Goal: Task Accomplishment & Management: Manage account settings

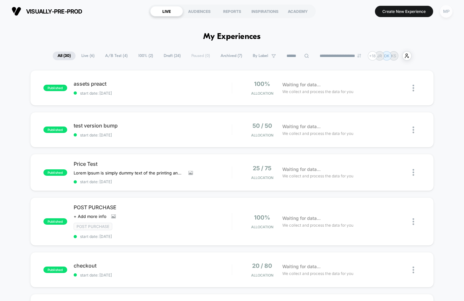
click at [448, 13] on div "MP" at bounding box center [446, 11] width 13 height 13
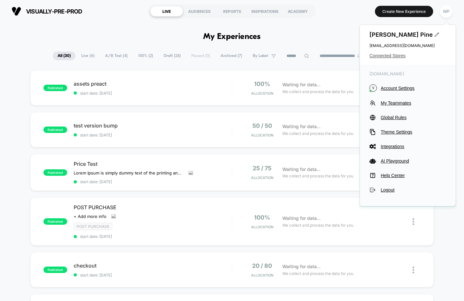
click at [390, 54] on span "Connected Stores" at bounding box center [407, 55] width 76 height 5
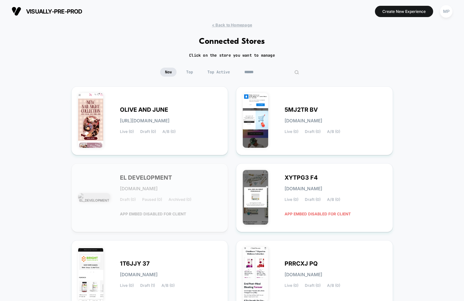
click at [271, 69] on input at bounding box center [271, 71] width 64 height 9
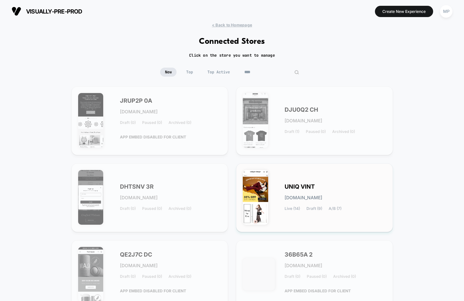
type input "****"
click at [294, 191] on div "UNIQ VINT uniq-vint.myshopify.com Live (14) Draft (9) A/B (7)" at bounding box center [335, 197] width 102 height 26
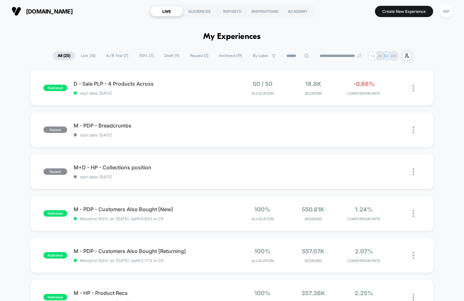
click at [110, 55] on span "A/B Test ( 7 )" at bounding box center [117, 55] width 32 height 9
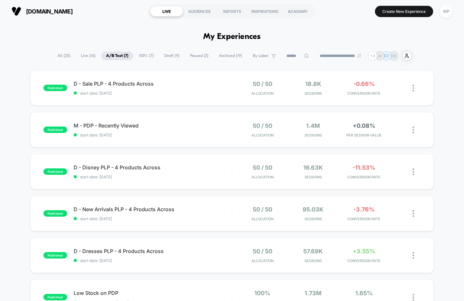
click at [286, 58] on input at bounding box center [298, 56] width 32 height 8
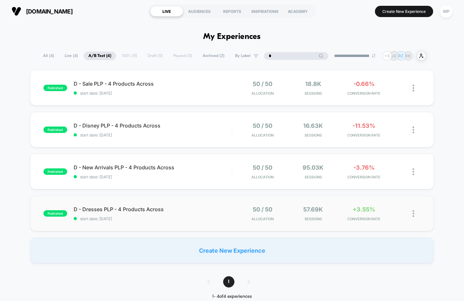
type input "*"
click at [183, 212] on div "D - Dresses PLP - 4 Products Across start date: 5/27/2025" at bounding box center [153, 213] width 158 height 15
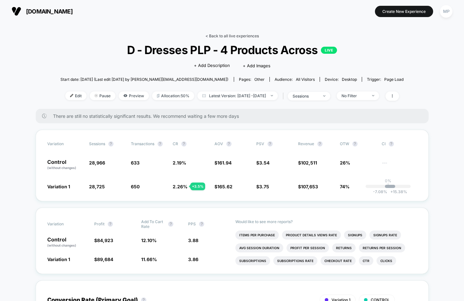
click at [223, 37] on link "< Back to all live experiences" at bounding box center [231, 35] width 53 height 5
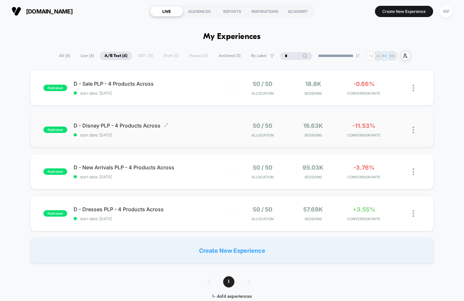
click at [189, 130] on div "D - Disney PLP - 4 Products Across Click to edit experience details Click to ed…" at bounding box center [153, 129] width 158 height 15
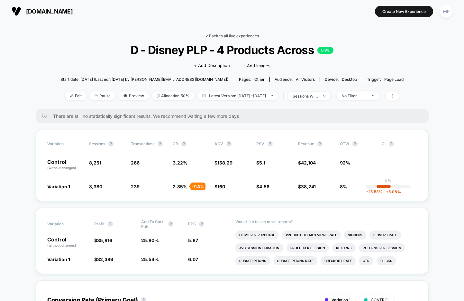
click at [222, 34] on link "< Back to all live experiences" at bounding box center [231, 35] width 53 height 5
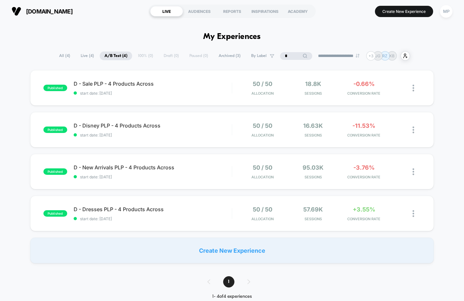
click at [286, 57] on input "*" at bounding box center [296, 56] width 32 height 8
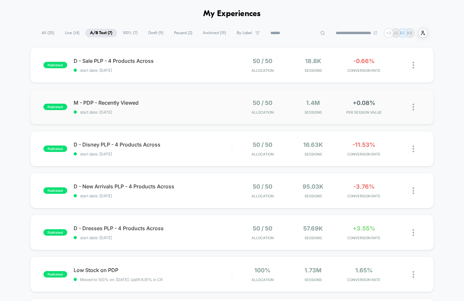
scroll to position [20, 0]
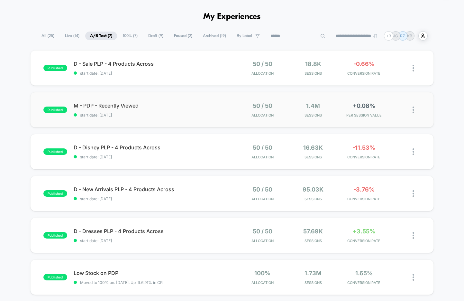
click at [165, 116] on span "start date: 6/16/2025" at bounding box center [153, 114] width 158 height 5
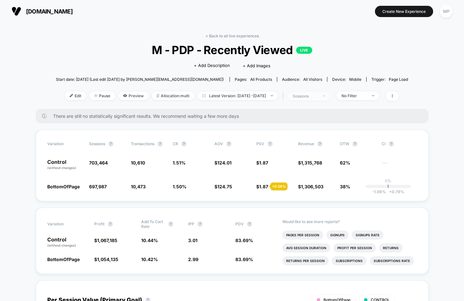
click at [310, 97] on div "sessions" at bounding box center [305, 96] width 26 height 5
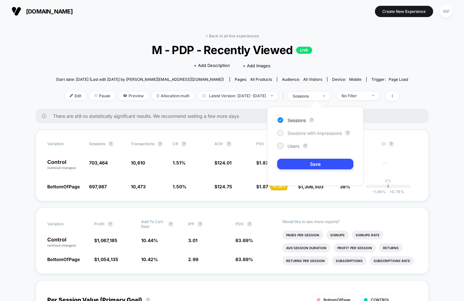
click at [303, 130] on span "Sessions with impressions" at bounding box center [314, 132] width 54 height 5
click at [291, 163] on button "Save" at bounding box center [315, 163] width 76 height 11
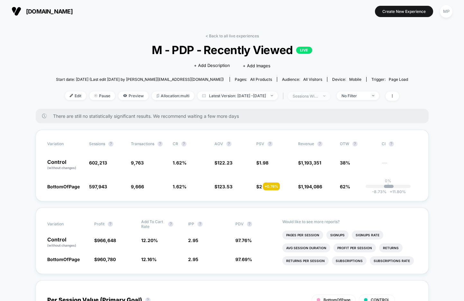
click at [311, 98] on span "sessions with impression" at bounding box center [309, 96] width 42 height 9
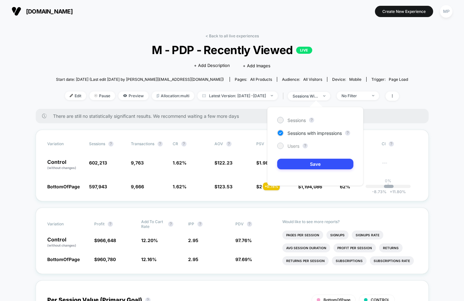
click at [291, 148] on span "Users" at bounding box center [293, 145] width 12 height 5
click at [290, 171] on div "Sessions ? Sessions with impressions ? Users ? Save" at bounding box center [315, 146] width 96 height 79
click at [291, 163] on button "Save" at bounding box center [315, 163] width 76 height 11
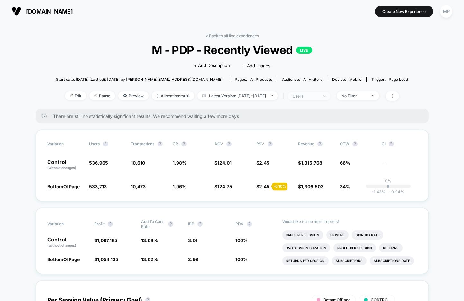
click at [316, 95] on div "users" at bounding box center [305, 96] width 26 height 5
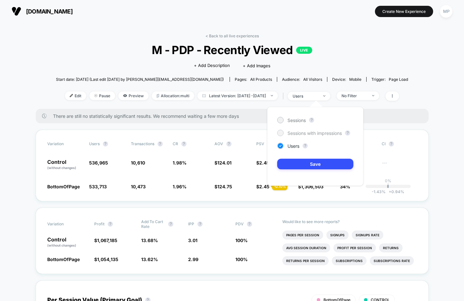
click at [293, 133] on span "Sessions with impressions" at bounding box center [314, 132] width 54 height 5
click at [292, 170] on div "Sessions ? Sessions with impressions ? Users ? Save" at bounding box center [315, 146] width 96 height 79
click at [295, 166] on button "Save" at bounding box center [315, 163] width 76 height 11
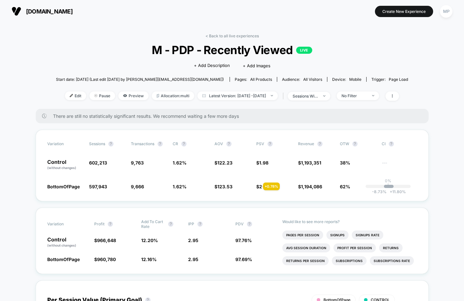
click at [213, 54] on span "M - PDP - Recently Viewed LIVE" at bounding box center [232, 49] width 317 height 13
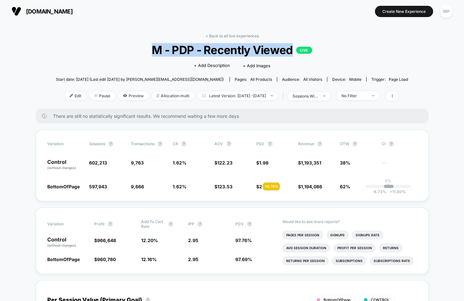
click at [213, 54] on span "M - PDP - Recently Viewed LIVE" at bounding box center [232, 49] width 317 height 13
copy span "M - PDP - Recently Viewed"
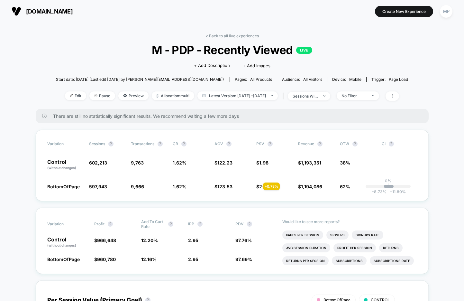
click at [219, 93] on span "Latest Version: Jun 16, 2025 - Oct 7, 2025" at bounding box center [237, 95] width 80 height 9
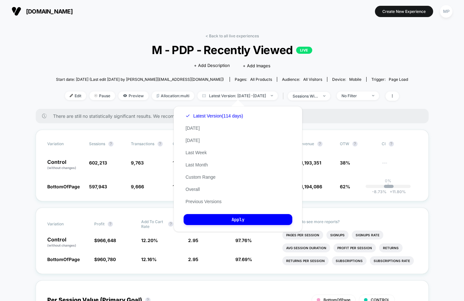
click at [150, 41] on div "< Back to all live experiences M - PDP - Recently Viewed LIVE Click to edit exp…" at bounding box center [232, 70] width 352 height 75
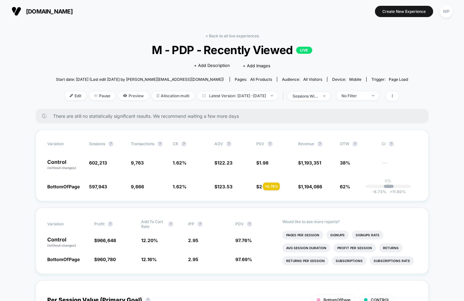
click at [224, 38] on div "< Back to all live experiences M - PDP - Recently Viewed LIVE Click to edit exp…" at bounding box center [232, 70] width 352 height 75
click at [224, 35] on link "< Back to all live experiences" at bounding box center [231, 35] width 53 height 5
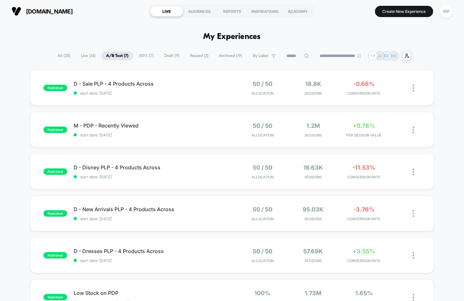
click at [163, 55] on span "Draft ( 9 )" at bounding box center [171, 55] width 25 height 9
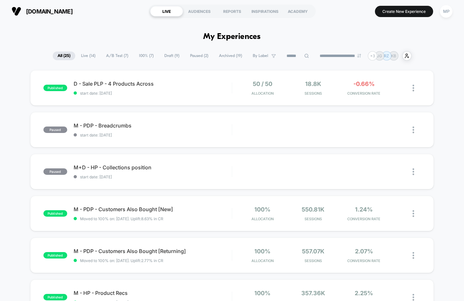
click at [164, 56] on span "Draft ( 9 )" at bounding box center [171, 55] width 25 height 9
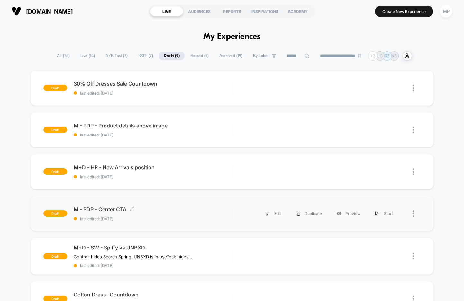
click at [154, 211] on span "M - PDP - Center CTA Click to edit experience details" at bounding box center [153, 209] width 158 height 6
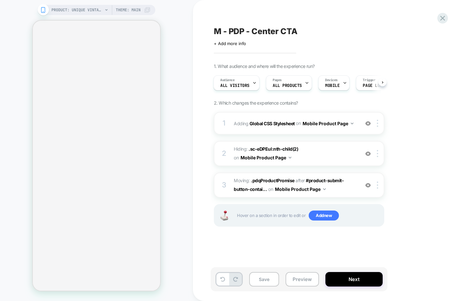
scroll to position [0, 1]
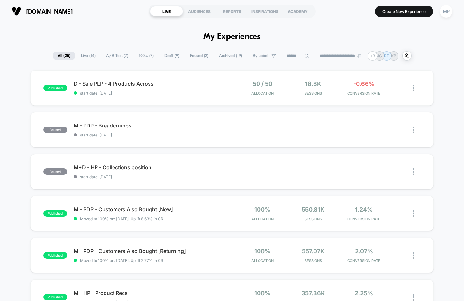
click at [159, 58] on span "Draft ( 9 )" at bounding box center [171, 55] width 25 height 9
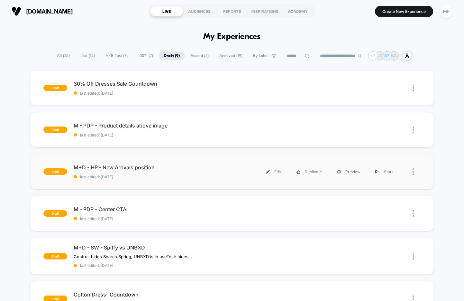
click at [169, 181] on div "draft M+D - HP - New Arrivals position last edited: 9/8/2025 Edit Duplicate Pre…" at bounding box center [231, 171] width 403 height 35
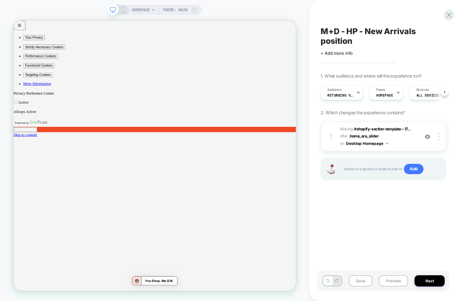
scroll to position [0, 0]
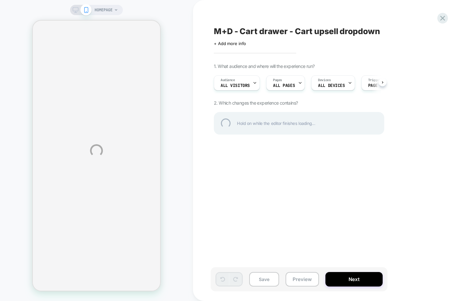
click at [335, 30] on div "M+D - Cart drawer - Cart upsell dropdown" at bounding box center [331, 31] width 235 height 10
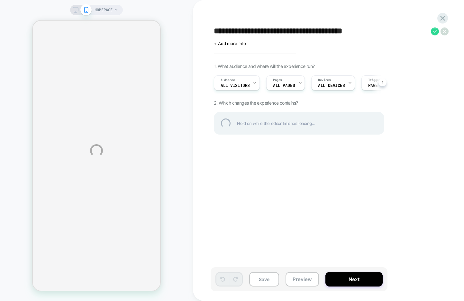
click at [337, 32] on textarea "**********" at bounding box center [321, 31] width 214 height 10
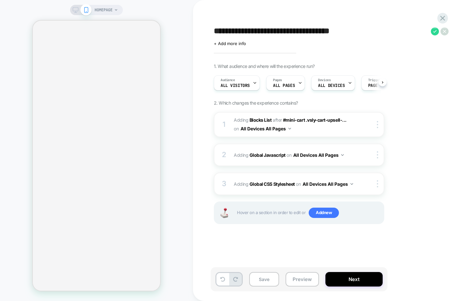
scroll to position [0, 0]
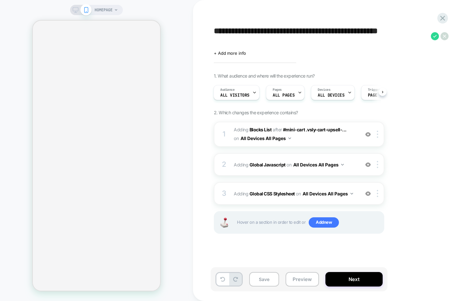
click at [271, 33] on textarea "**********" at bounding box center [321, 35] width 214 height 19
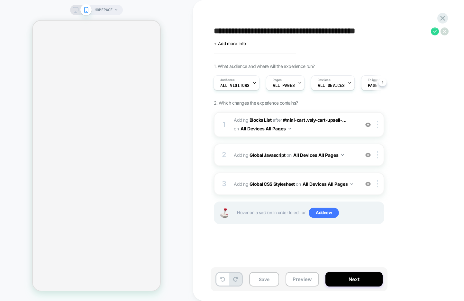
type textarea "**********"
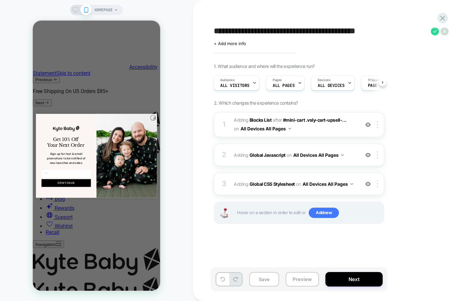
scroll to position [0, 0]
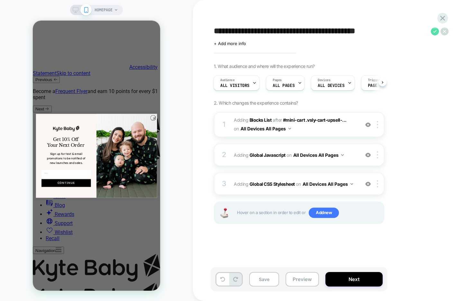
click at [434, 31] on icon at bounding box center [435, 31] width 4 height 3
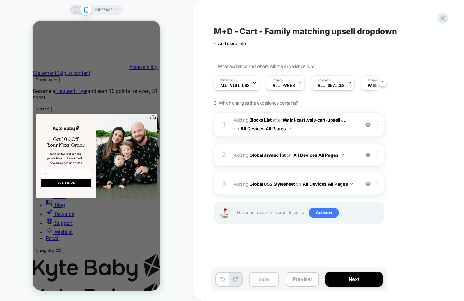
click at [255, 280] on button "Save" at bounding box center [264, 279] width 30 height 14
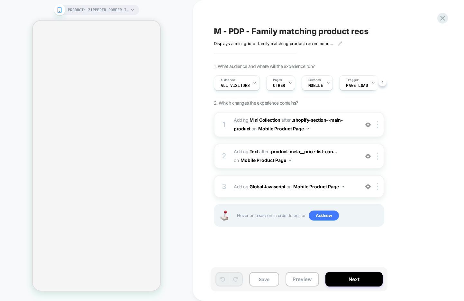
scroll to position [0, 0]
click at [369, 186] on img at bounding box center [367, 186] width 5 height 5
click at [368, 158] on img at bounding box center [367, 155] width 5 height 5
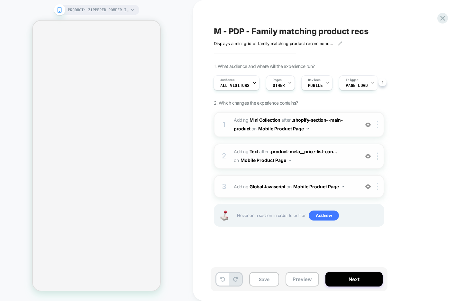
click at [368, 122] on img at bounding box center [367, 124] width 5 height 5
click at [368, 155] on img at bounding box center [367, 155] width 5 height 5
click at [335, 161] on span "#_loomi_addon_1758905556082 Adding Text AFTER .product-meta__price-list-con... …" at bounding box center [295, 155] width 122 height 17
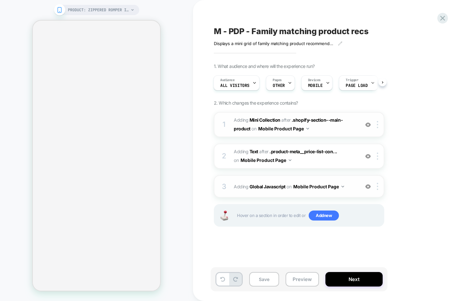
click at [369, 158] on img at bounding box center [367, 155] width 5 height 5
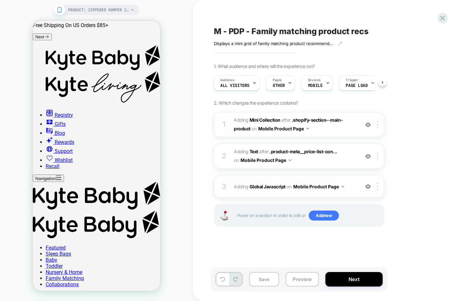
scroll to position [72, 0]
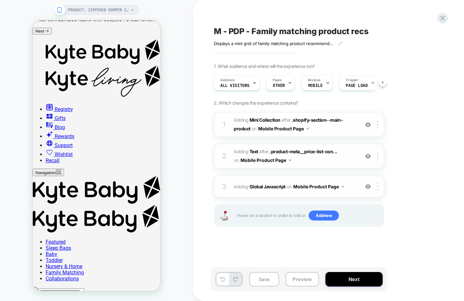
click at [326, 163] on span "#_loomi_addon_1758905556082 Adding Text AFTER .product-meta__price-list-con... …" at bounding box center [295, 155] width 122 height 17
click at [441, 16] on icon at bounding box center [442, 18] width 5 height 5
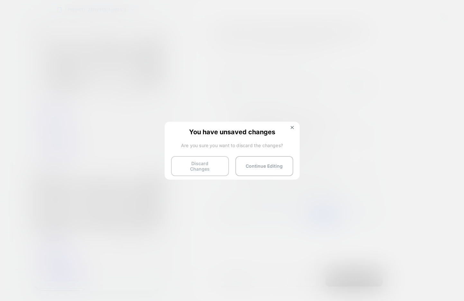
click at [192, 167] on button "Discard Changes" at bounding box center [200, 166] width 58 height 20
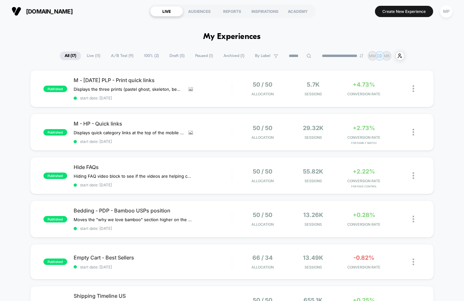
click at [173, 56] on span "Draft ( 5 )" at bounding box center [177, 55] width 25 height 9
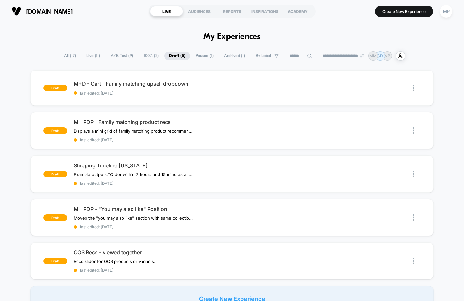
click at [112, 55] on span "A/B Test ( 9 )" at bounding box center [122, 55] width 32 height 9
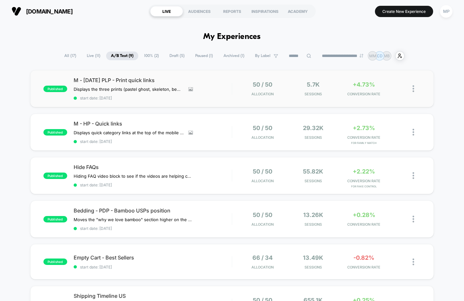
click at [157, 102] on div "published M - Halloween PLP - Print quick links ﻿Displays the three prints (pas…" at bounding box center [231, 88] width 403 height 37
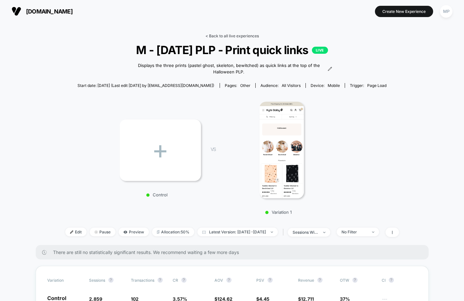
click at [224, 33] on link "< Back to all live experiences" at bounding box center [231, 35] width 53 height 5
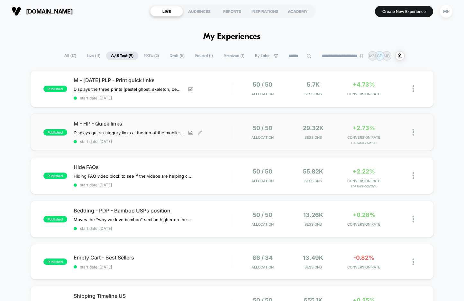
click at [163, 141] on span "start date: 9/30/2025" at bounding box center [153, 141] width 158 height 5
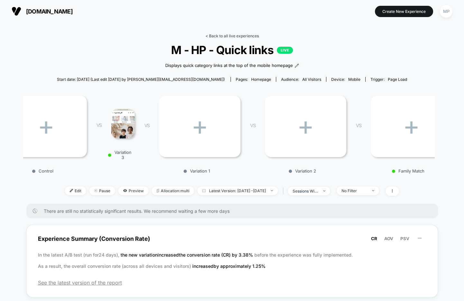
click at [231, 33] on link "< Back to all live experiences" at bounding box center [231, 35] width 53 height 5
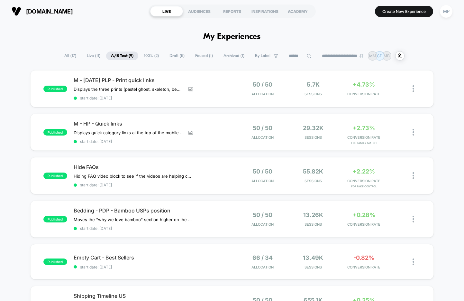
click at [169, 54] on span "Draft ( 5 )" at bounding box center [177, 55] width 25 height 9
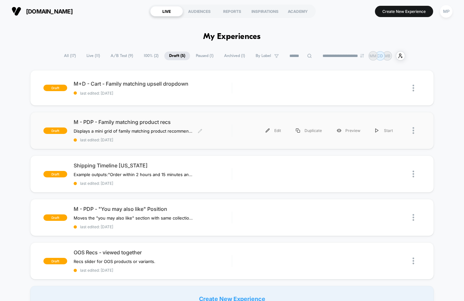
click at [184, 138] on span "last edited: 9/30/2025" at bounding box center [153, 139] width 158 height 5
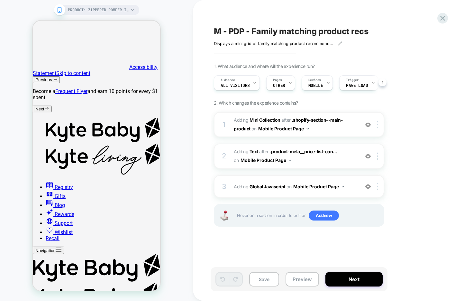
scroll to position [0, 0]
click at [314, 159] on span "#_loomi_addon_1758905556082 Adding Text AFTER .product-meta__price-list-con... …" at bounding box center [295, 155] width 122 height 17
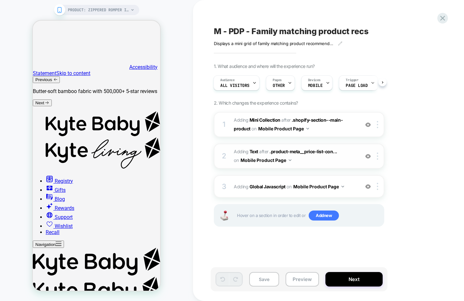
click at [308, 160] on span "#_loomi_addon_1758905556082 Adding Text AFTER .product-meta__price-list-con... …" at bounding box center [295, 155] width 122 height 17
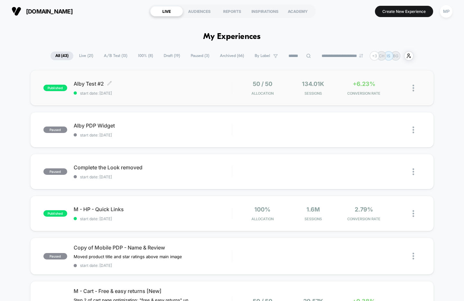
click at [171, 94] on span "start date: [DATE]" at bounding box center [153, 93] width 158 height 5
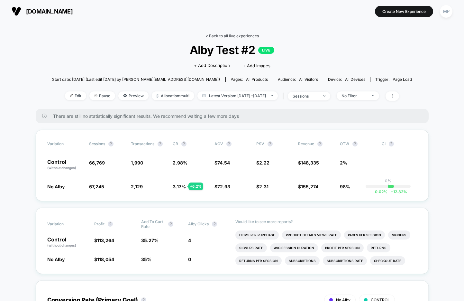
click at [223, 36] on link "< Back to all live experiences" at bounding box center [231, 35] width 53 height 5
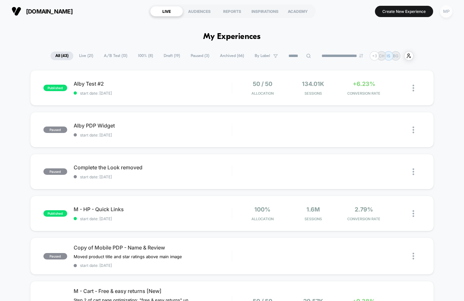
click at [446, 12] on div "MP" at bounding box center [446, 11] width 13 height 13
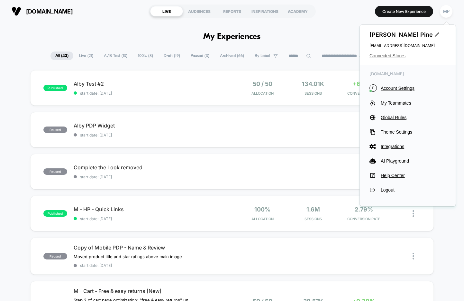
click at [389, 56] on span "Connected Stores" at bounding box center [407, 55] width 76 height 5
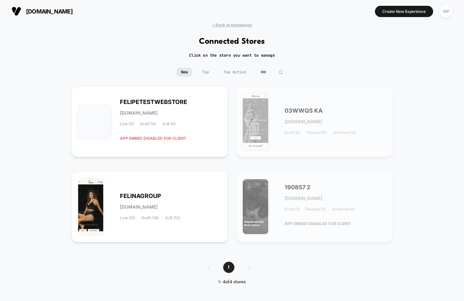
click at [265, 73] on input "****" at bounding box center [272, 71] width 32 height 9
click at [265, 73] on input "****" at bounding box center [271, 71] width 64 height 9
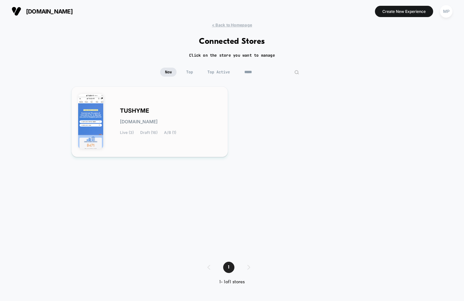
type input "*****"
click at [162, 111] on div "TUSHYME tushyme.myshopify.com Live (3) Draft (16) A/B (1)" at bounding box center [171, 121] width 102 height 26
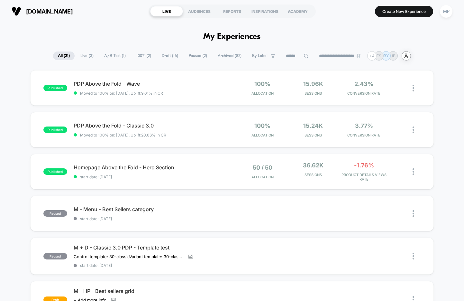
click at [408, 55] on icon "user-plus-alt-1-svgrepo-com" at bounding box center [406, 55] width 5 height 5
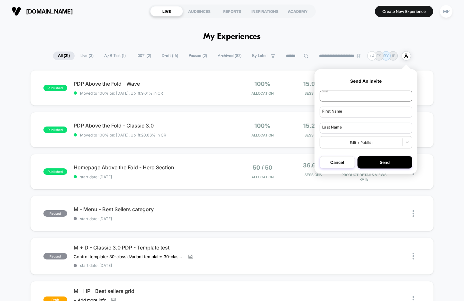
click at [349, 97] on input "email" at bounding box center [365, 96] width 93 height 11
paste input "********"
type input "********"
click at [351, 113] on input "text" at bounding box center [365, 111] width 93 height 11
type input "*"
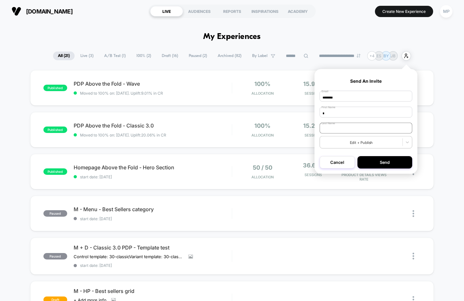
click at [340, 131] on input "text" at bounding box center [365, 127] width 93 height 11
type input "*"
click at [332, 144] on div at bounding box center [360, 141] width 77 height 5
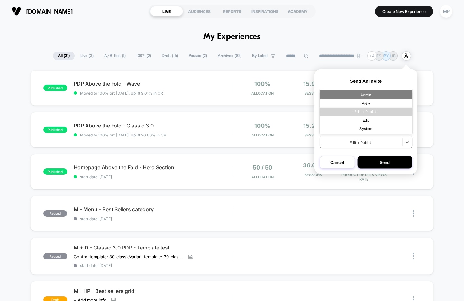
click at [369, 95] on div "Admin" at bounding box center [365, 94] width 93 height 8
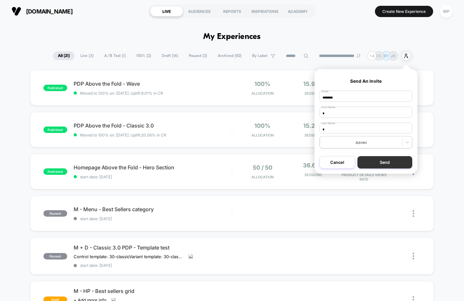
click at [376, 164] on button "Send" at bounding box center [384, 162] width 55 height 12
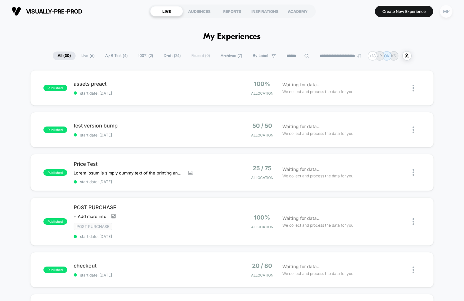
click at [445, 13] on div "MP" at bounding box center [446, 11] width 13 height 13
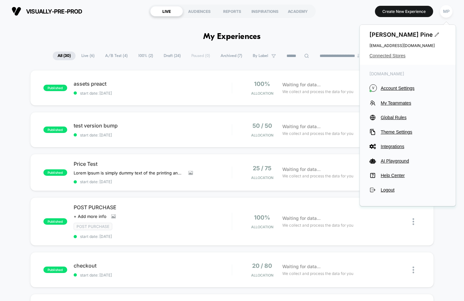
click at [393, 53] on span "Connected Stores" at bounding box center [407, 55] width 76 height 5
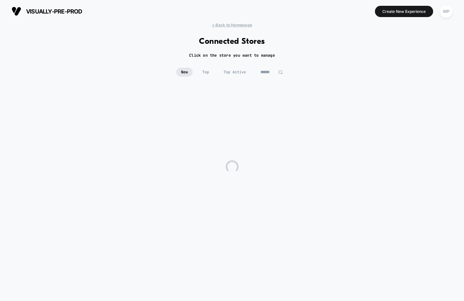
click at [266, 70] on input at bounding box center [272, 71] width 32 height 9
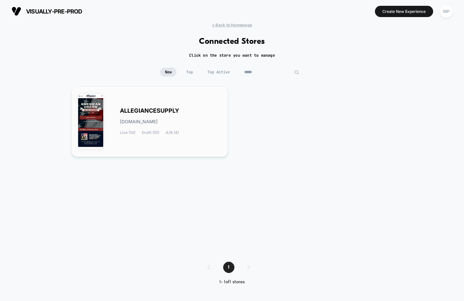
type input "*****"
click at [147, 104] on div "ALLEGIANCESUPPLY [DOMAIN_NAME] Live (14) Draft (10) A/B (4)" at bounding box center [149, 121] width 143 height 57
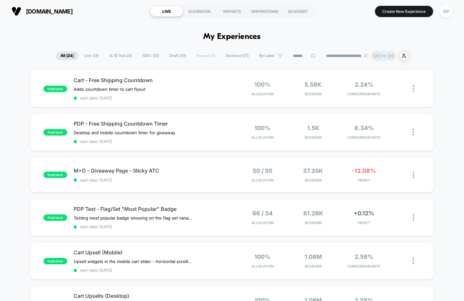
click at [118, 58] on span "A/B Test ( 4 )" at bounding box center [120, 55] width 32 height 9
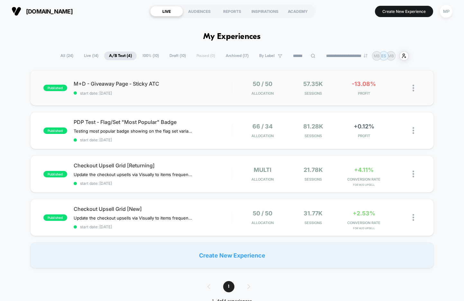
click at [142, 100] on div "published M+D - Giveaway Page - Sticky ATC start date: 9/4/2025 50 / 50 Allocat…" at bounding box center [231, 87] width 403 height 35
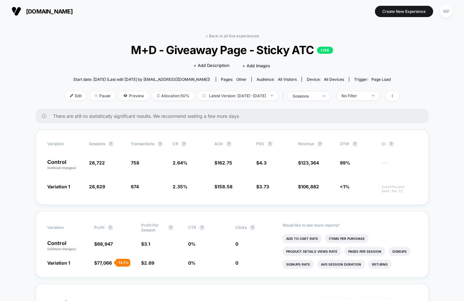
click at [181, 51] on span "M+D - Giveaway Page - Sticky ATC LIVE" at bounding box center [232, 49] width 300 height 13
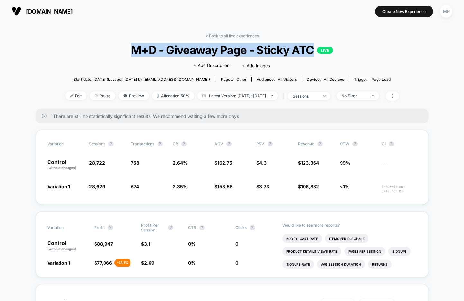
copy span "M+D - Giveaway Page - Sticky ATC"
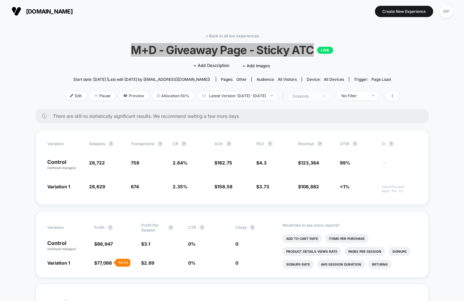
click at [310, 96] on div "sessions" at bounding box center [305, 96] width 26 height 5
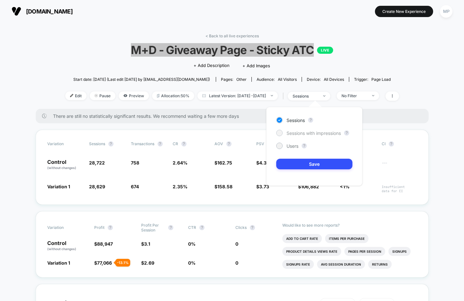
click at [293, 132] on span "Sessions with impressions" at bounding box center [313, 132] width 54 height 5
click at [291, 163] on button "Save" at bounding box center [314, 163] width 76 height 11
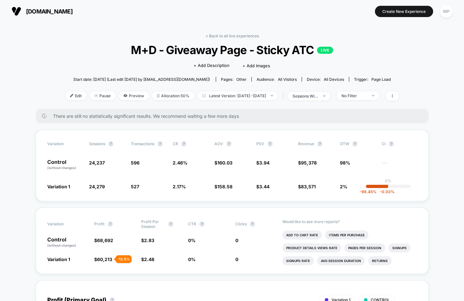
click at [350, 40] on div "< Back to all live experiences M+D - Giveaway Page - Sticky ATC LIVE Click to e…" at bounding box center [232, 70] width 334 height 75
click at [316, 94] on div "sessions with impression" at bounding box center [305, 96] width 26 height 5
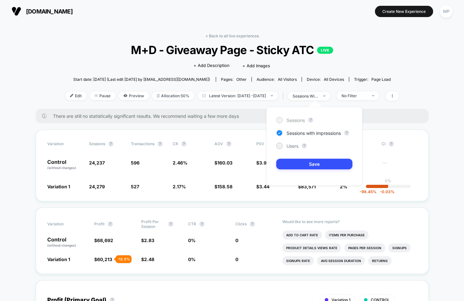
click at [292, 119] on span "Sessions" at bounding box center [295, 119] width 18 height 5
click at [288, 162] on button "Save" at bounding box center [314, 163] width 76 height 11
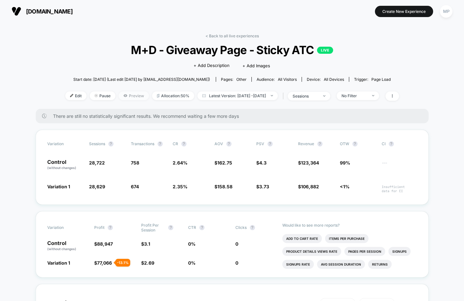
click at [133, 93] on span "Preview" at bounding box center [134, 95] width 30 height 9
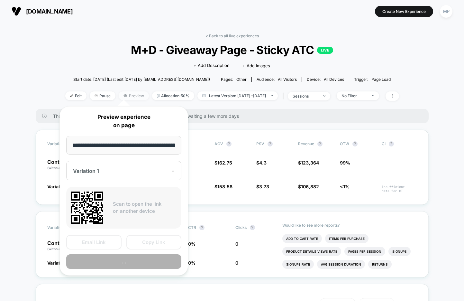
scroll to position [0, 67]
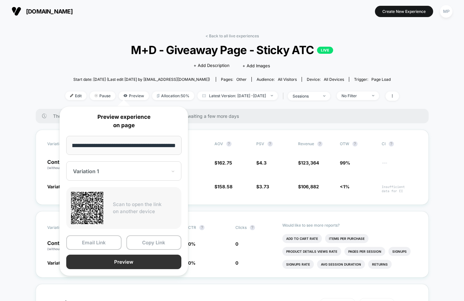
click at [111, 262] on button "Preview" at bounding box center [123, 261] width 115 height 14
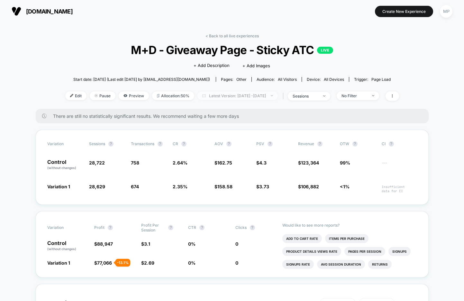
click at [216, 94] on span "Latest Version: Sep 4, 2025 - Oct 7, 2025" at bounding box center [237, 95] width 80 height 9
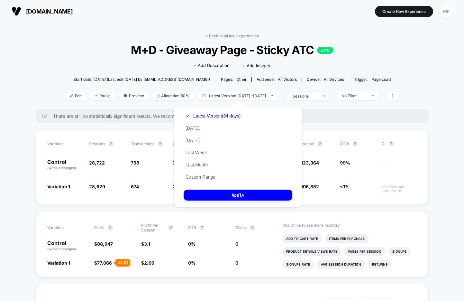
click at [344, 36] on div "< Back to all live experiences M+D - Giveaway Page - Sticky ATC LIVE Click to e…" at bounding box center [232, 70] width 334 height 75
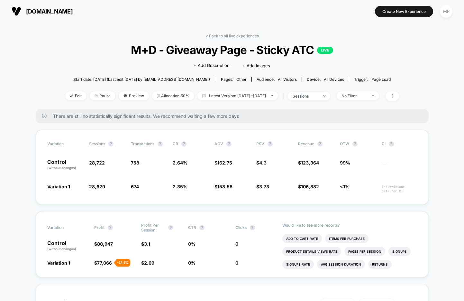
click at [223, 38] on div "< Back to all live experiences M+D - Giveaway Page - Sticky ATC LIVE Click to e…" at bounding box center [232, 70] width 334 height 75
click at [227, 35] on link "< Back to all live experiences" at bounding box center [231, 35] width 53 height 5
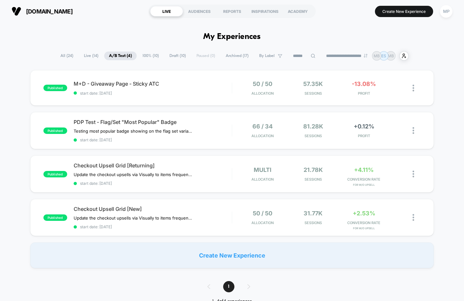
click at [166, 56] on span "Draft ( 10 )" at bounding box center [178, 55] width 26 height 9
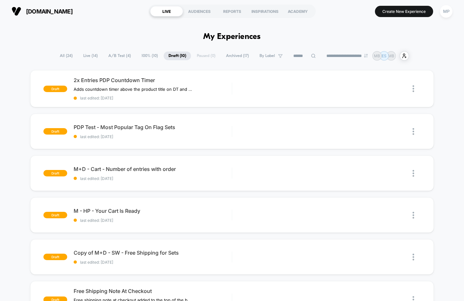
click at [111, 55] on span "A/B Test ( 4 )" at bounding box center [119, 55] width 32 height 9
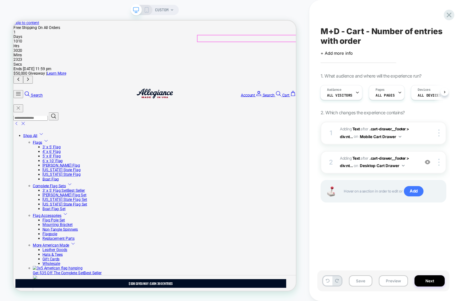
click at [382, 117] on span at bounding box center [386, 120] width 8 height 6
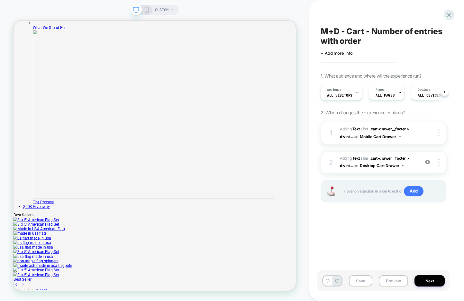
scroll to position [965, 0]
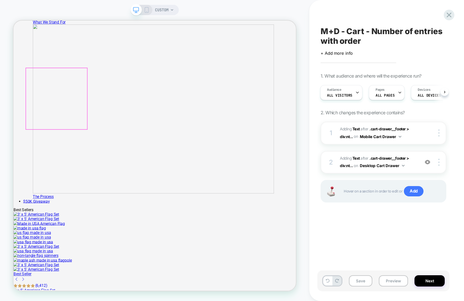
click at [388, 280] on button "Preview" at bounding box center [393, 280] width 29 height 11
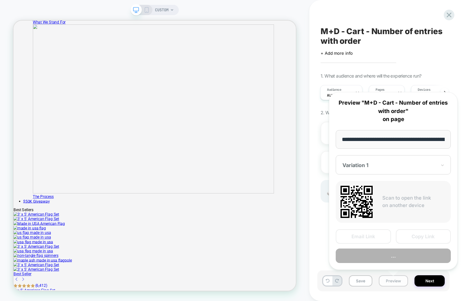
scroll to position [0, 121]
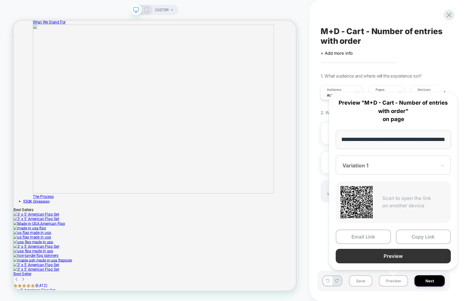
click at [371, 256] on button "Preview" at bounding box center [393, 255] width 115 height 14
